Goal: Task Accomplishment & Management: Use online tool/utility

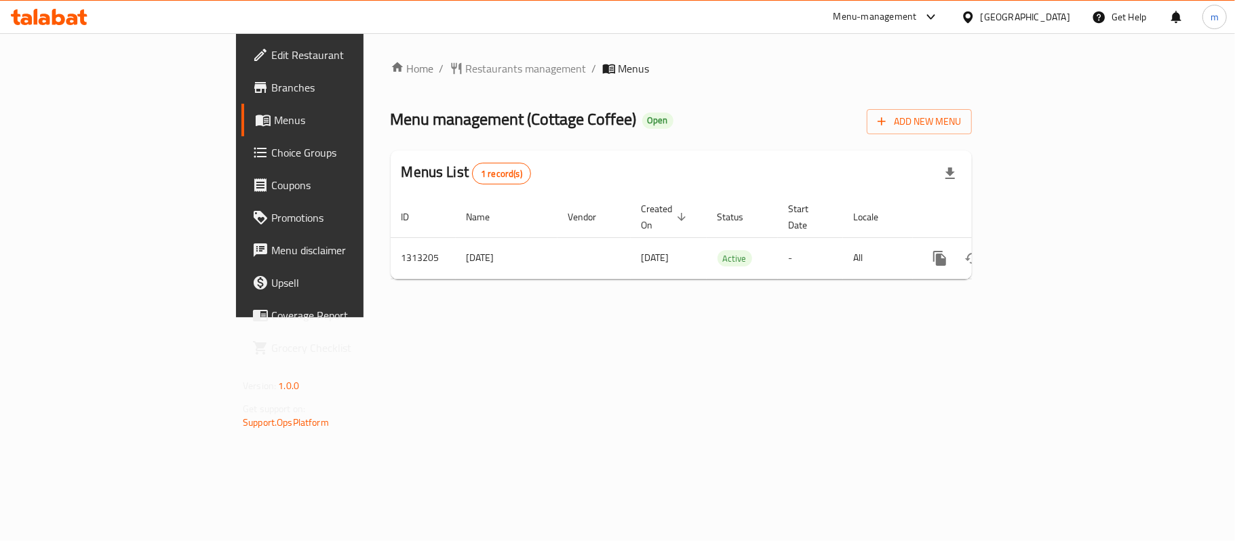
click at [271, 153] on span "Choice Groups" at bounding box center [351, 152] width 160 height 16
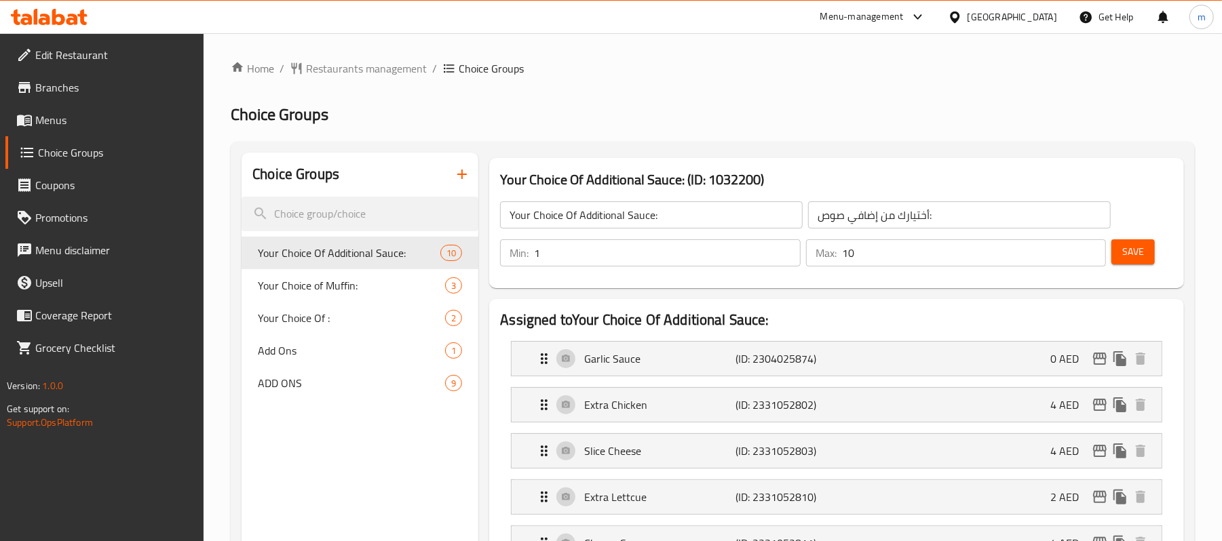
scroll to position [90, 0]
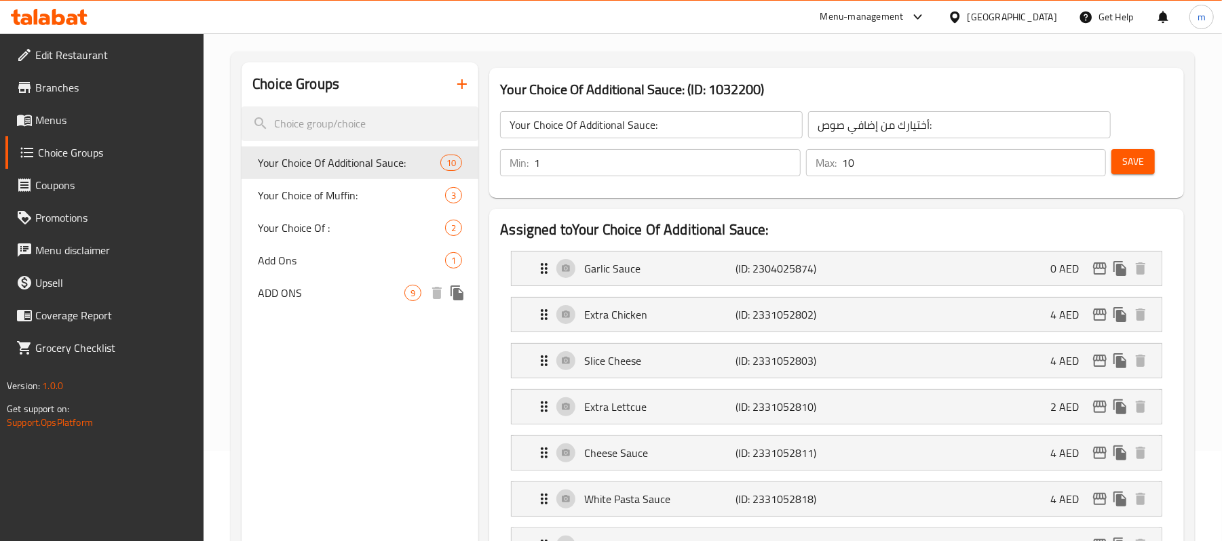
click at [305, 288] on span "ADD ONS" at bounding box center [331, 293] width 147 height 16
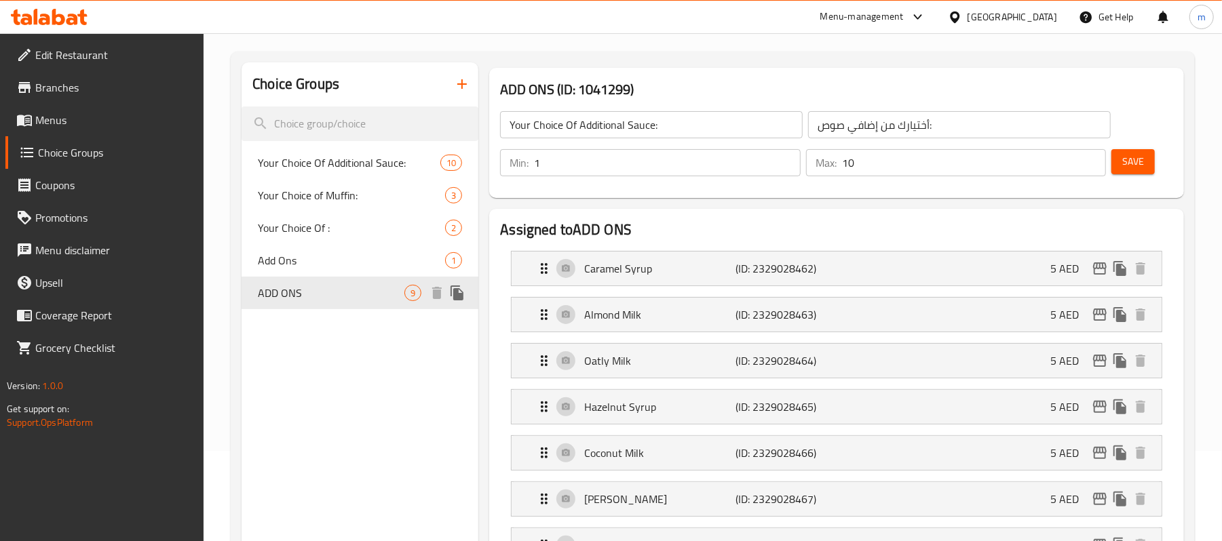
type input "ADD ONS"
type input "إضافات"
type input "0"
type input "6"
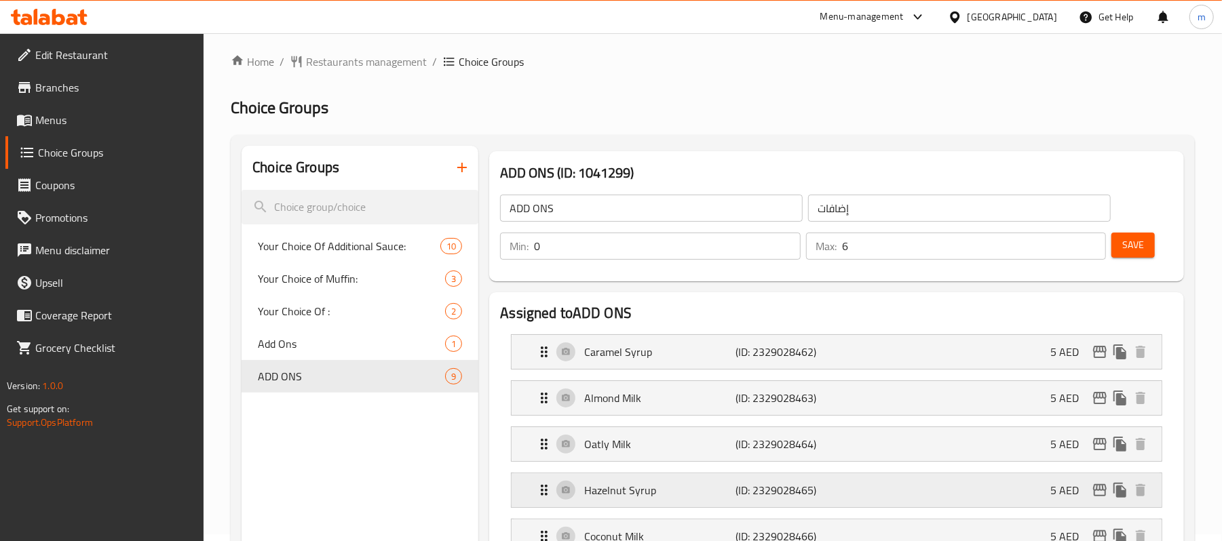
scroll to position [0, 0]
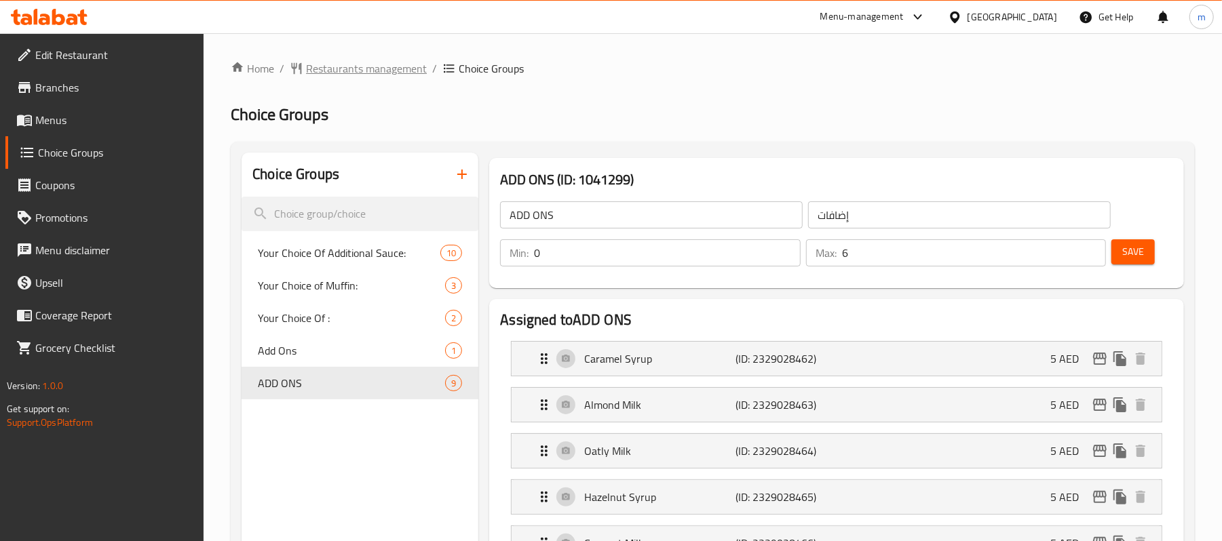
click at [365, 64] on span "Restaurants management" at bounding box center [366, 68] width 121 height 16
